Goal: Check status: Check status

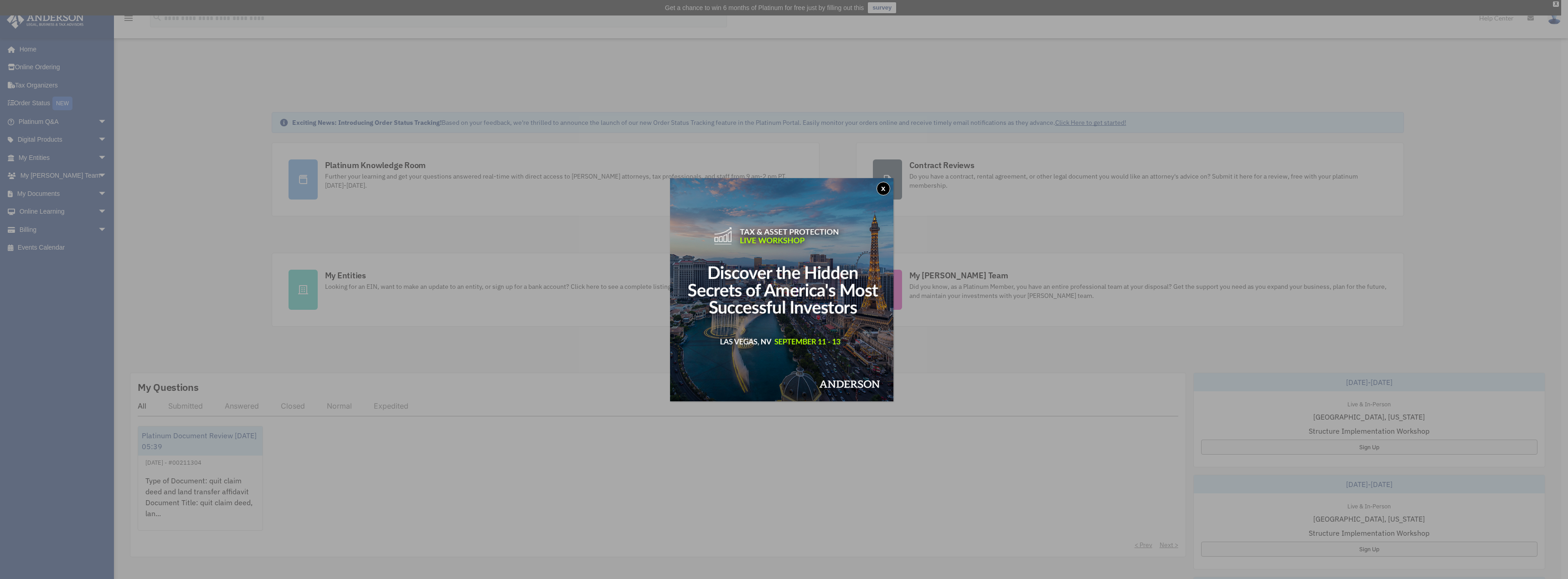
click at [882, 186] on button "x" at bounding box center [883, 188] width 14 height 14
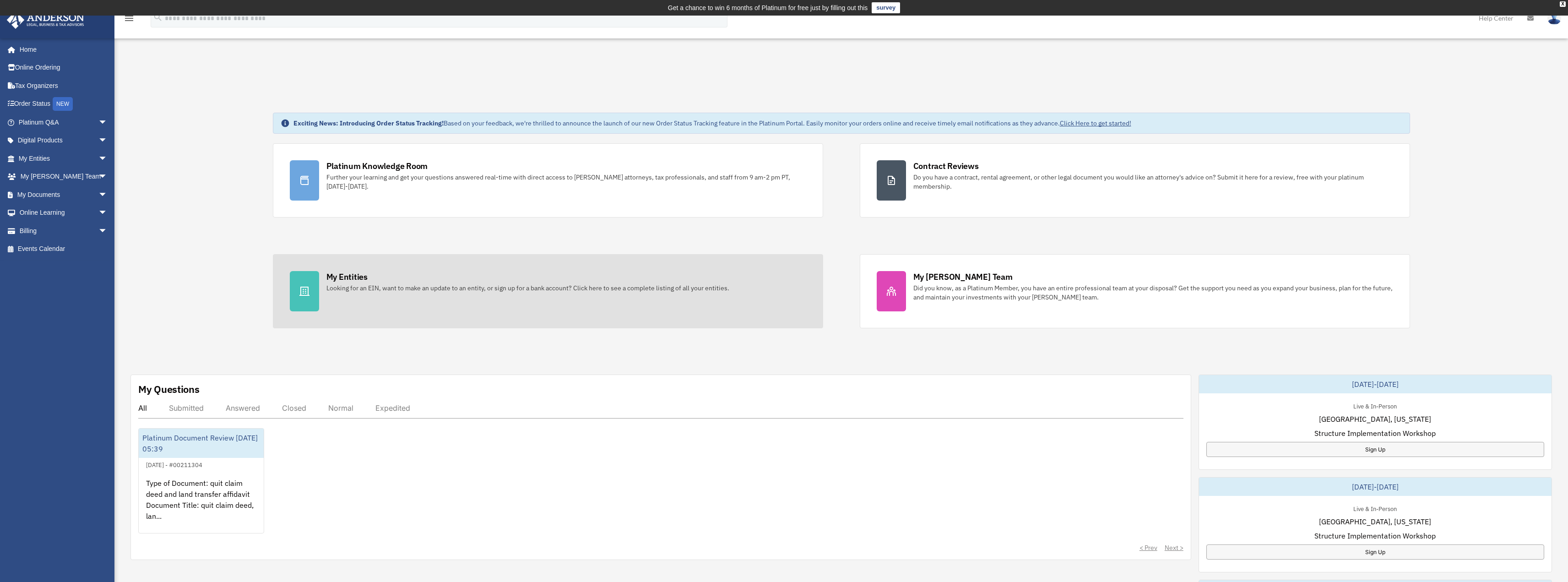
click at [352, 289] on div "Looking for an EIN, want to make an update to an entity, or sign up for a bank …" at bounding box center [528, 288] width 403 height 9
click at [302, 290] on icon at bounding box center [305, 291] width 11 height 11
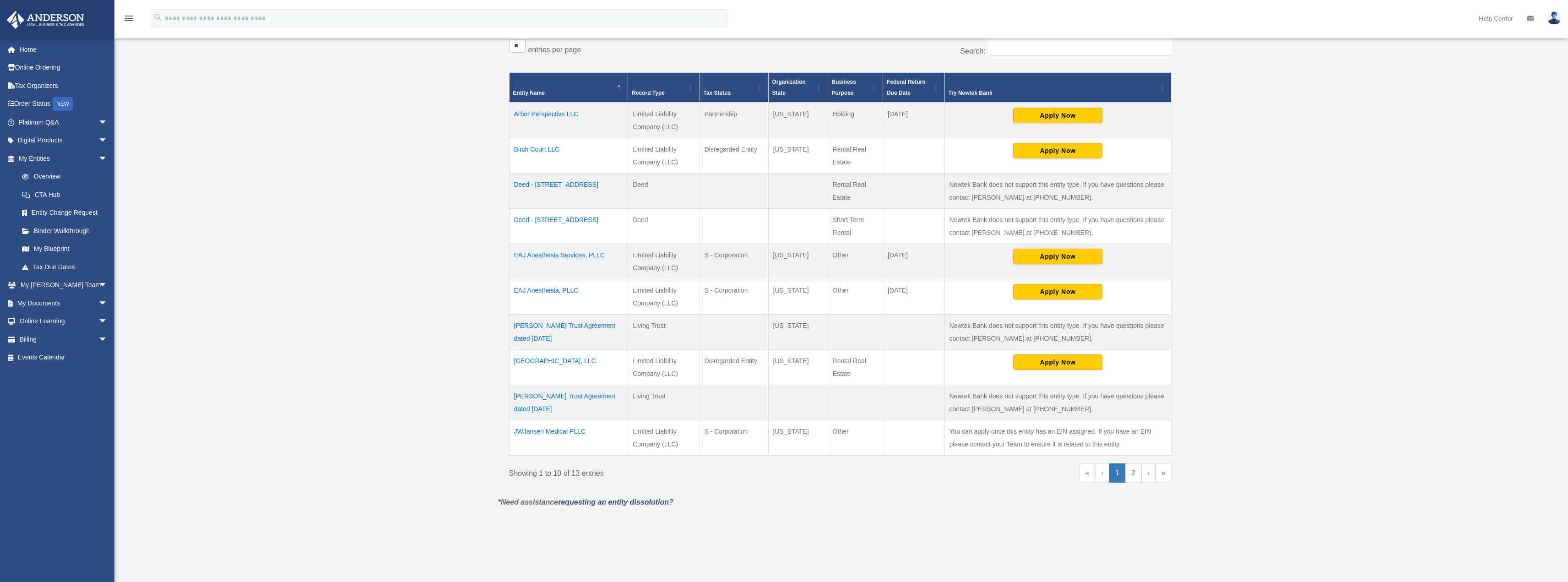
scroll to position [229, 0]
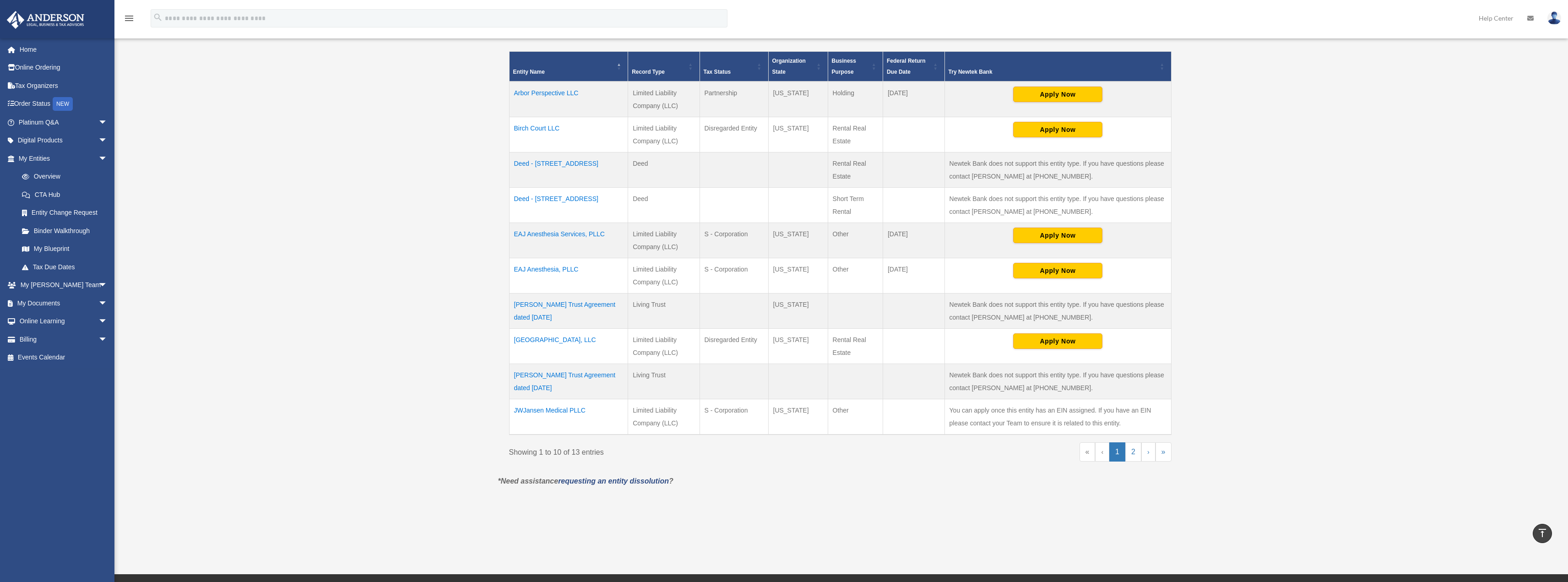
click at [576, 408] on td "JWJansen Medical PLLC" at bounding box center [568, 417] width 119 height 35
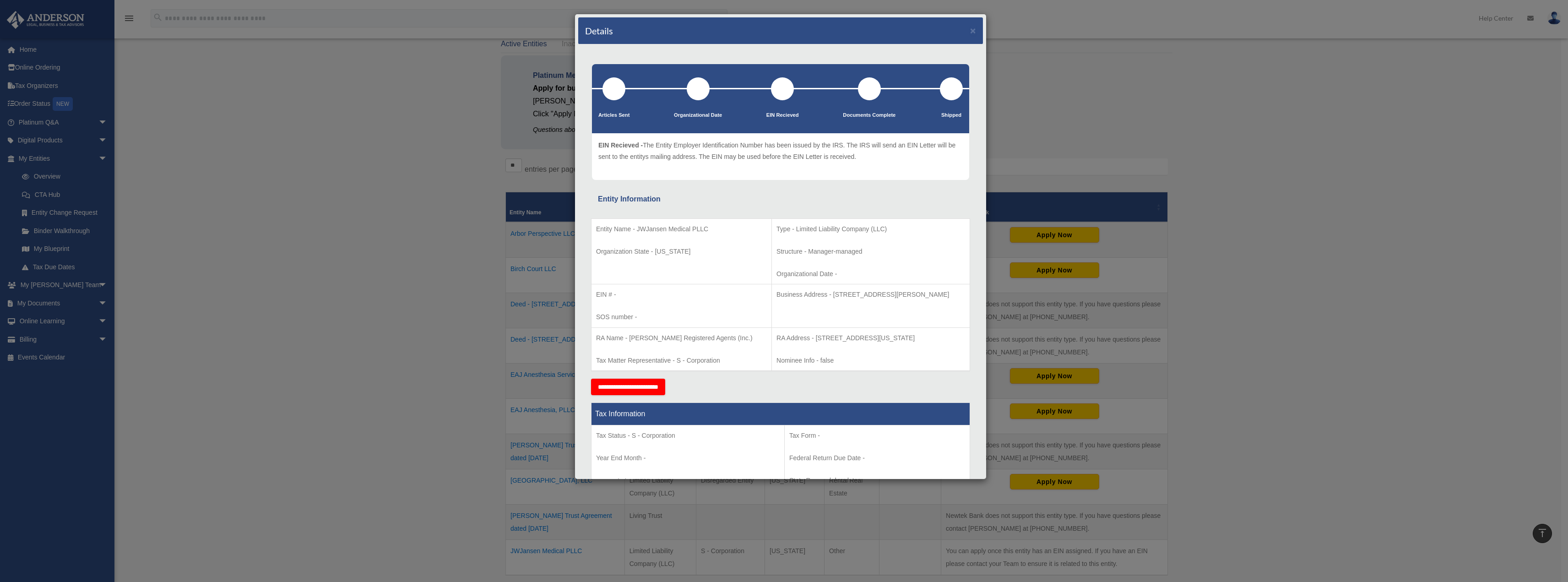
scroll to position [0, 0]
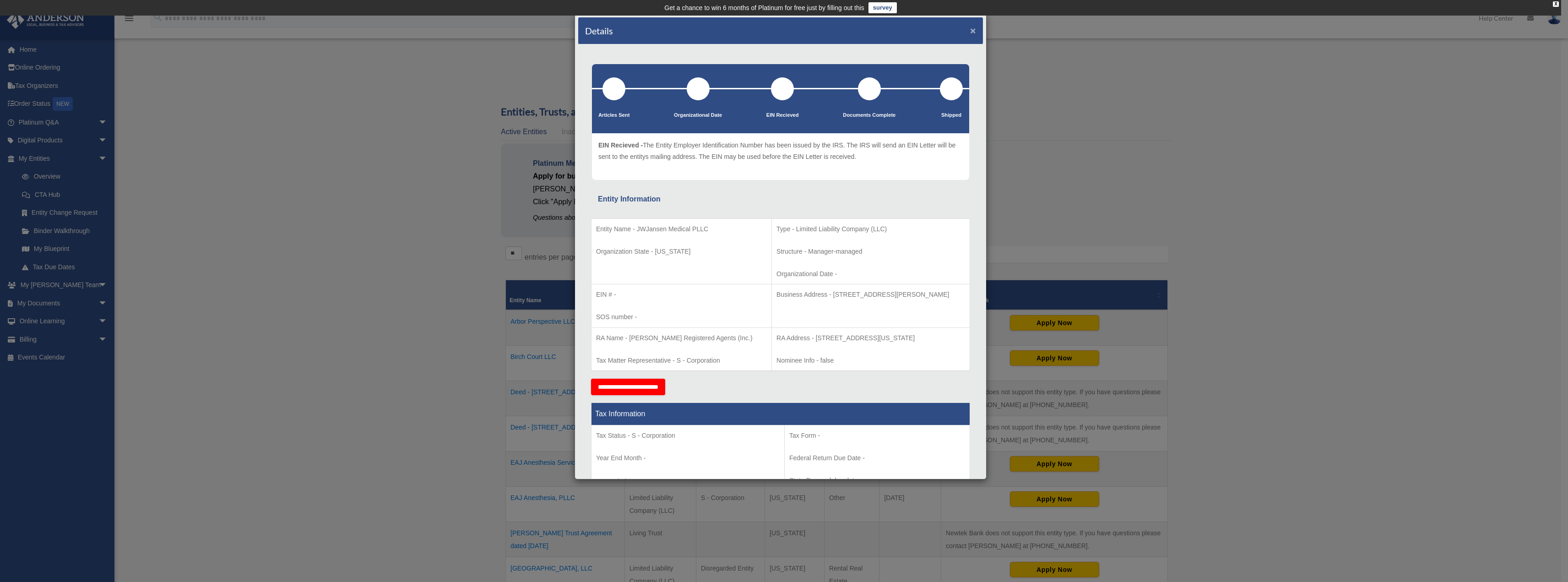
click at [970, 31] on button "×" at bounding box center [973, 30] width 6 height 10
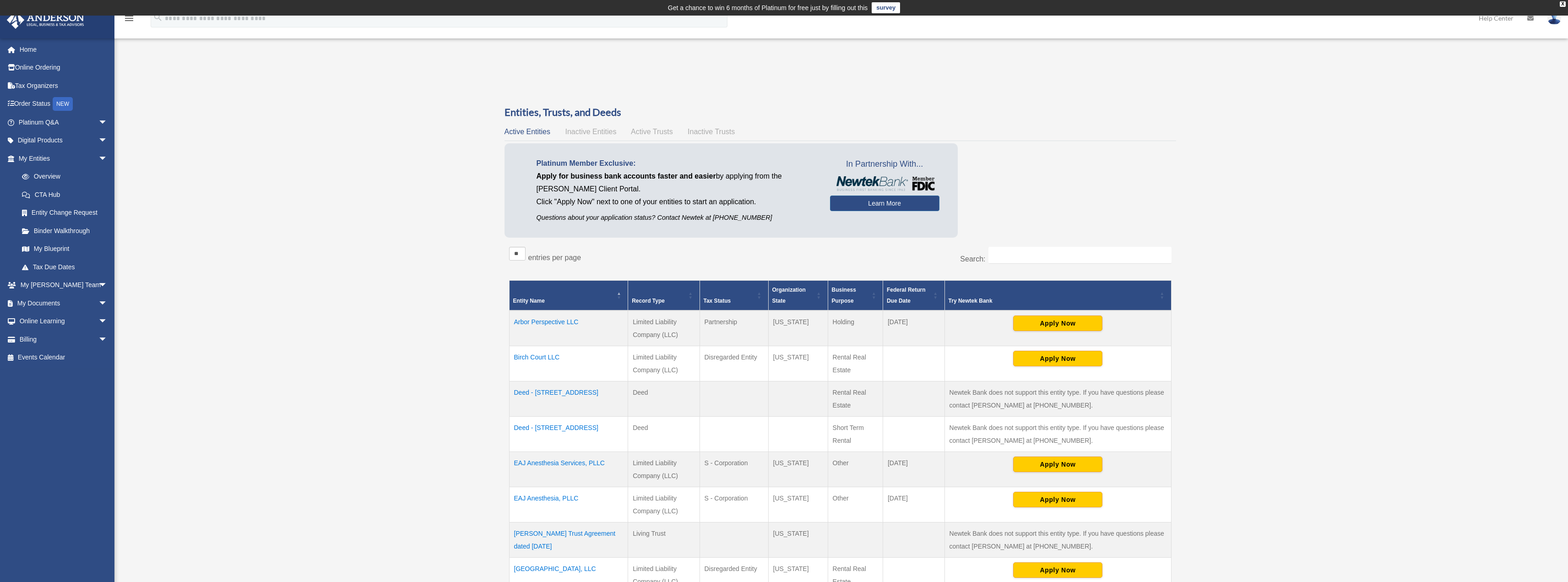
click at [605, 130] on span "Inactive Entities" at bounding box center [591, 131] width 51 height 8
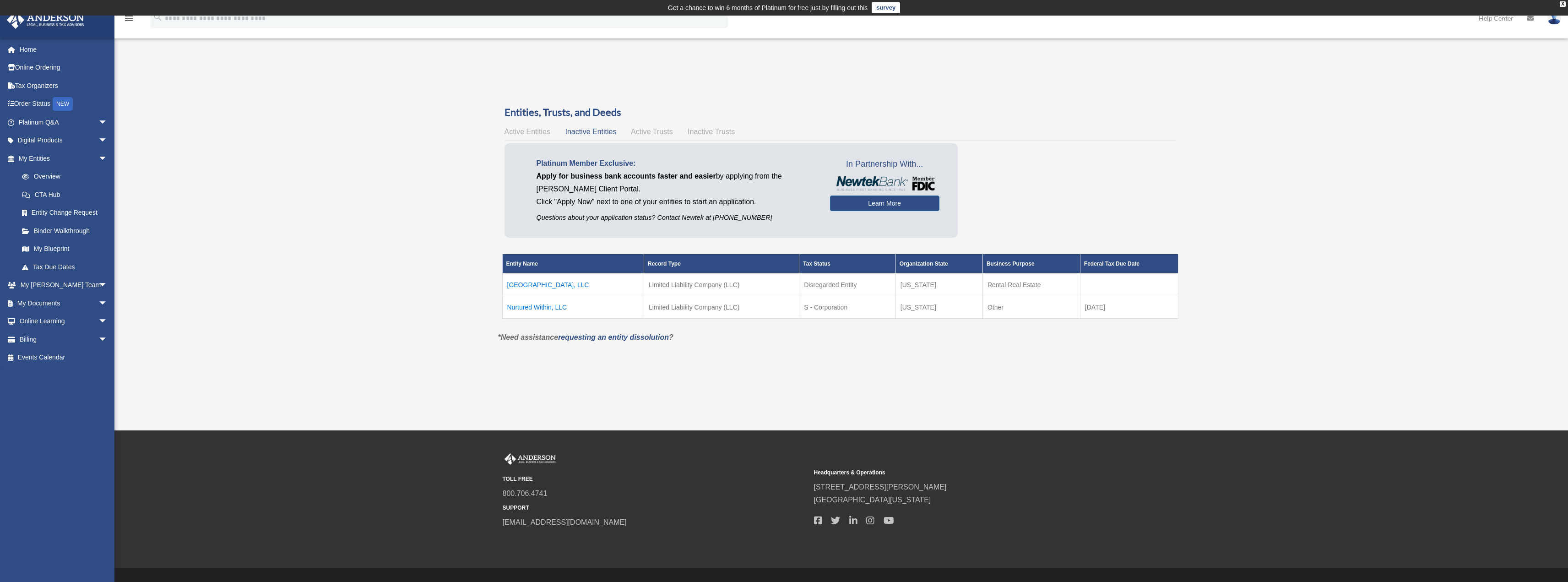
click at [649, 131] on span "Active Trusts" at bounding box center [652, 131] width 42 height 8
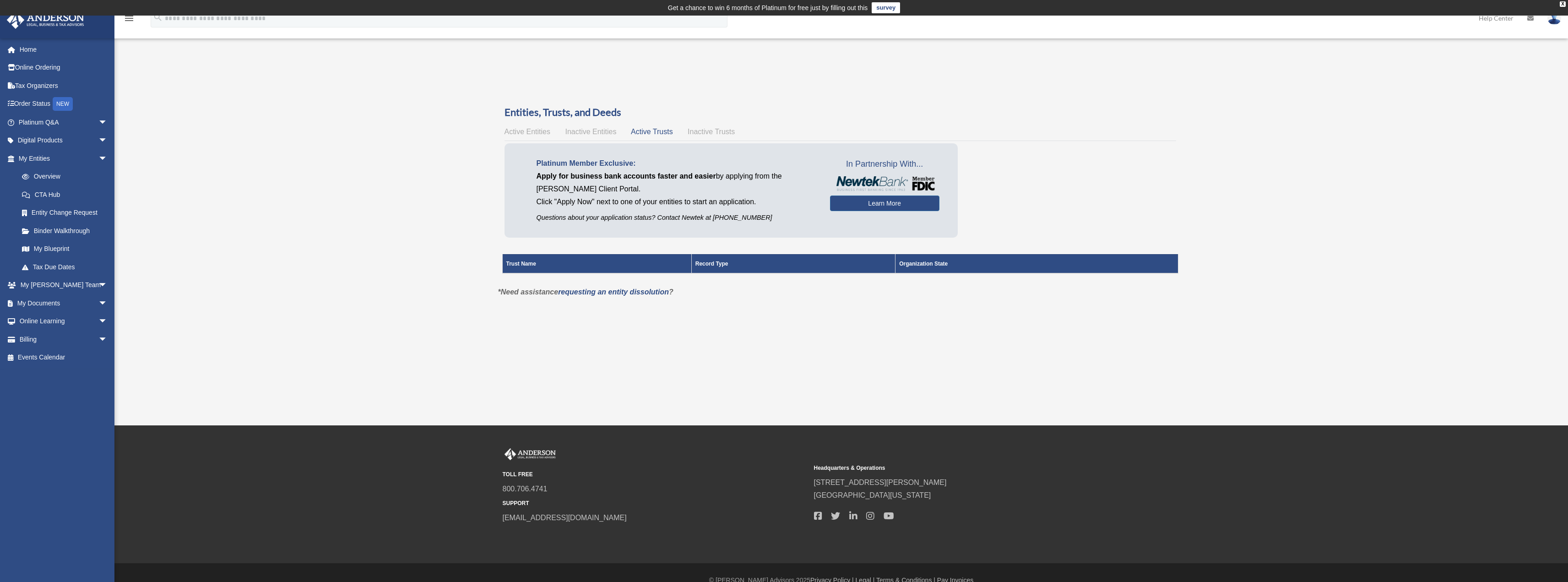
click at [697, 133] on span "Inactive Trusts" at bounding box center [711, 131] width 47 height 8
click at [538, 130] on span "Active Entities" at bounding box center [527, 131] width 46 height 8
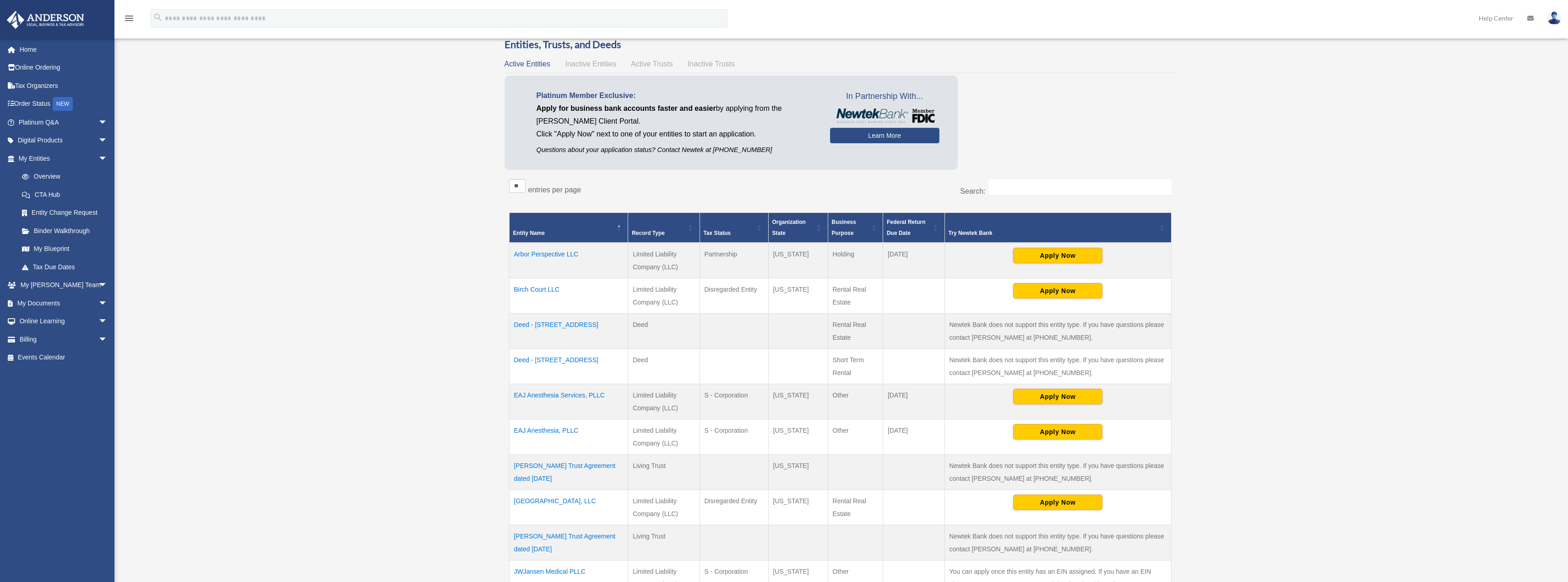
scroll to position [229, 0]
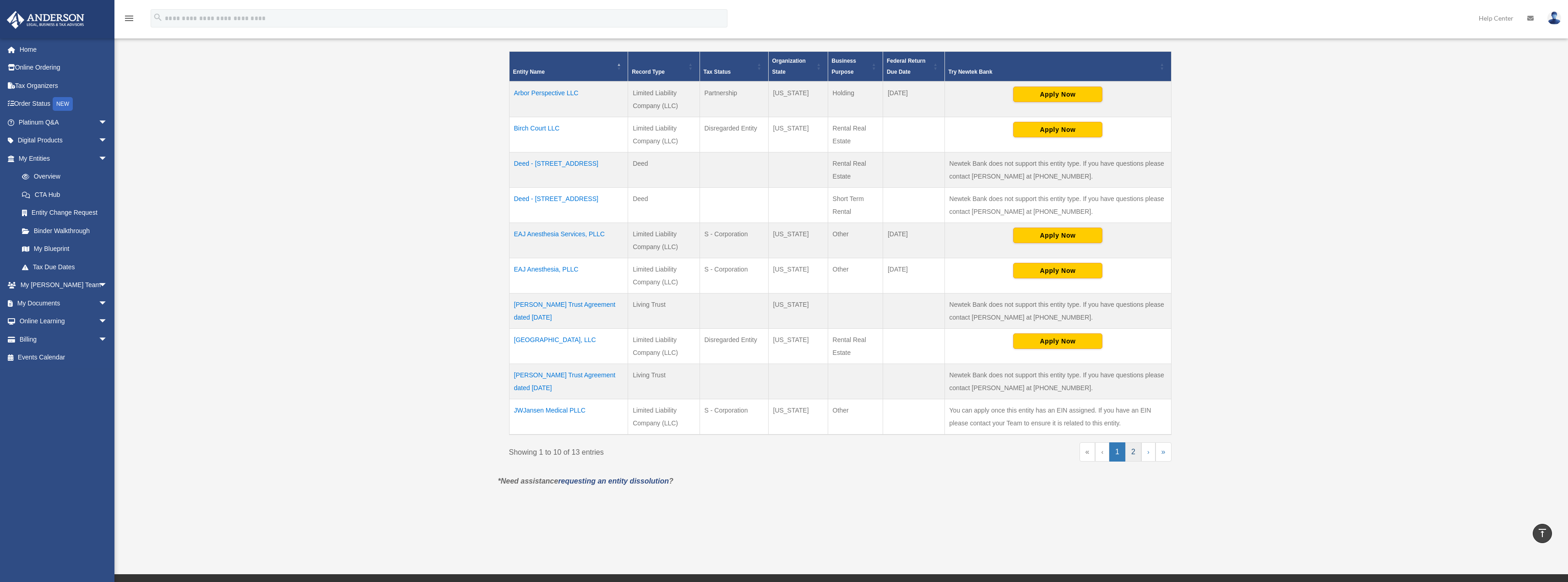
click at [1134, 452] on link "2" at bounding box center [1133, 452] width 16 height 20
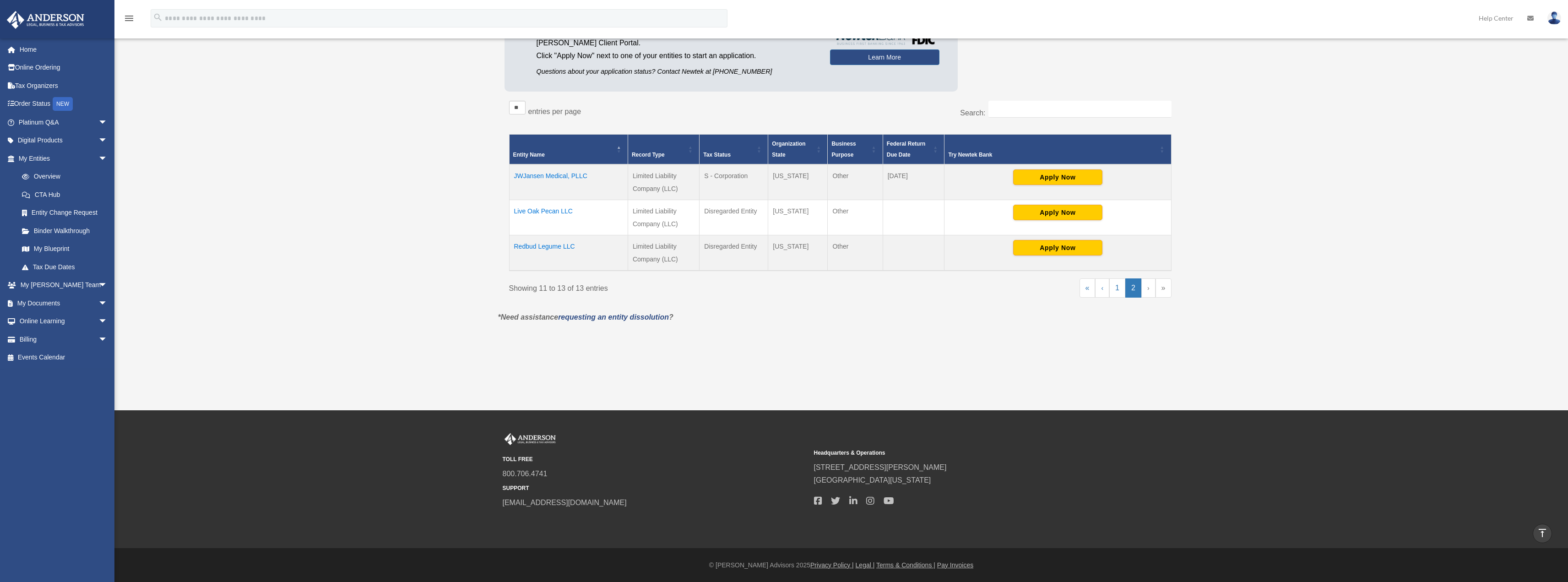
click at [557, 175] on td "JWJansen Medical, PLLC" at bounding box center [568, 182] width 118 height 35
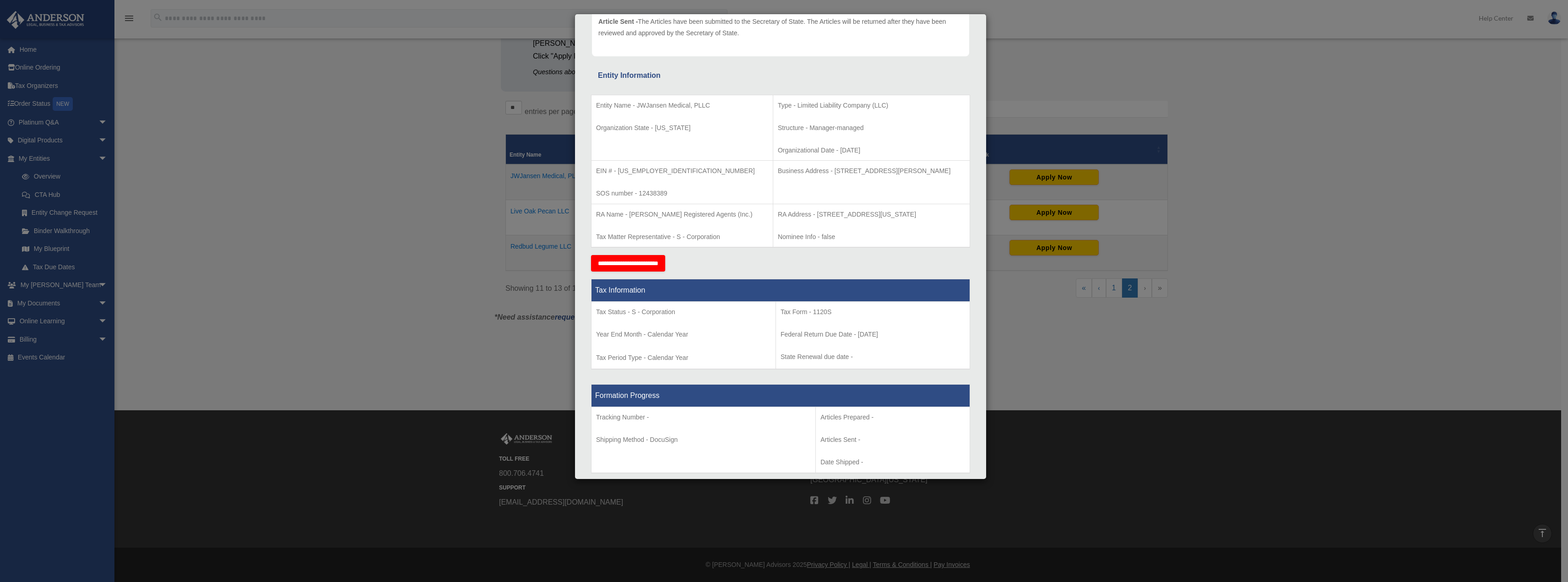
scroll to position [0, 0]
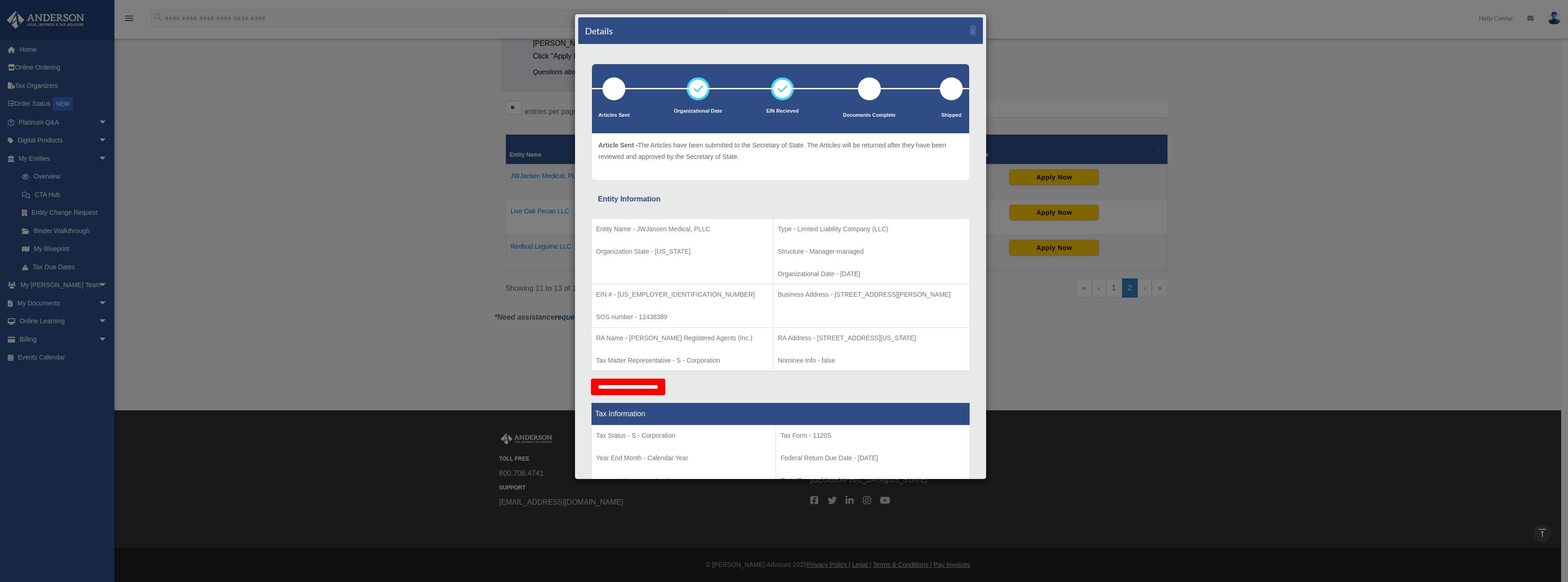
drag, startPoint x: 759, startPoint y: 22, endPoint x: 996, endPoint y: 29, distance: 237.1
click at [997, 29] on div "Details × Articles Sent Organizational Date" at bounding box center [784, 291] width 1568 height 582
click at [970, 29] on button "×" at bounding box center [973, 30] width 6 height 10
